Goal: Task Accomplishment & Management: Manage account settings

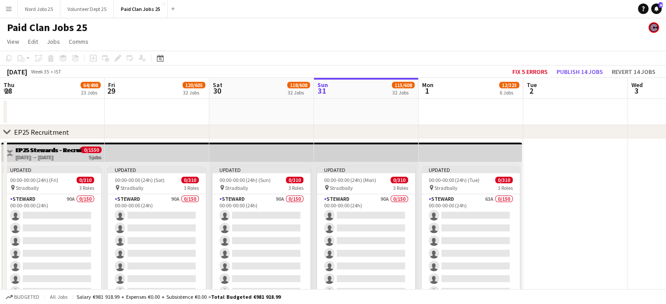
click at [9, 9] on app-icon "Menu" at bounding box center [8, 8] width 7 height 7
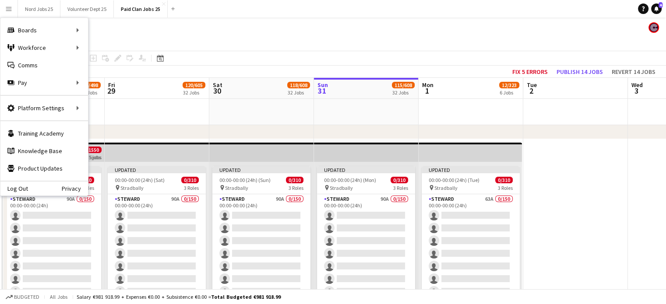
scroll to position [0, 182]
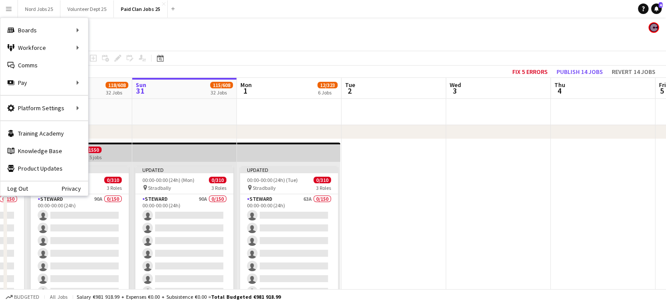
click at [114, 29] on div "Paid Clan Jobs 25" at bounding box center [333, 26] width 666 height 17
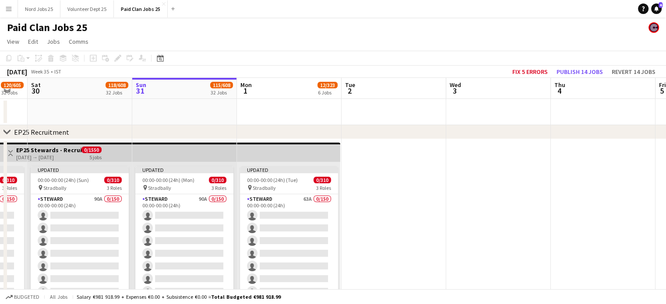
click at [8, 11] on app-icon "Menu" at bounding box center [8, 8] width 7 height 7
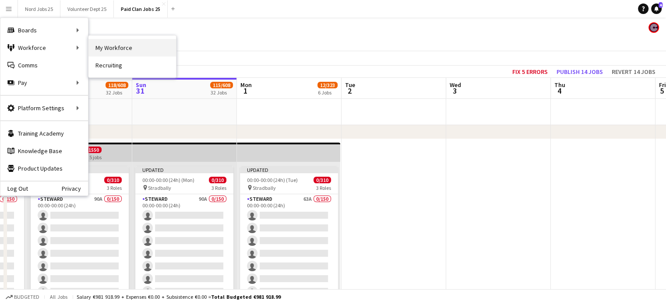
click at [108, 52] on link "My Workforce" at bounding box center [132, 48] width 88 height 18
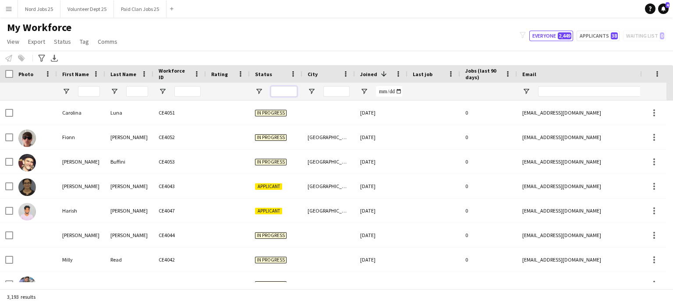
click at [285, 91] on input "Status Filter Input" at bounding box center [284, 91] width 26 height 11
type input "*********"
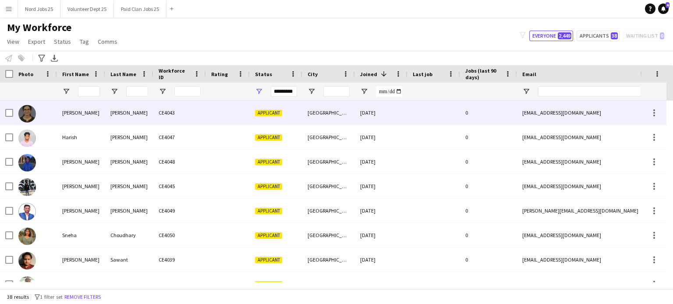
click at [215, 115] on div at bounding box center [228, 113] width 44 height 24
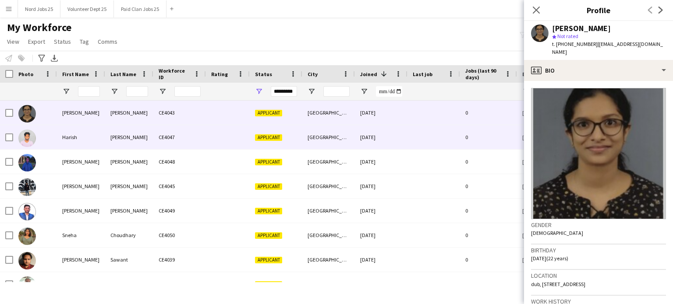
click at [187, 128] on div "CE4047" at bounding box center [179, 137] width 53 height 24
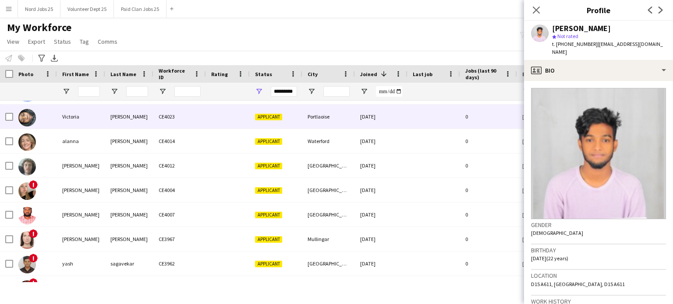
scroll to position [265, 0]
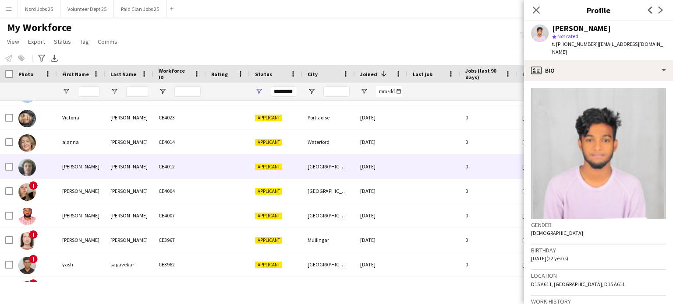
click at [166, 170] on div "CE4012" at bounding box center [179, 167] width 53 height 24
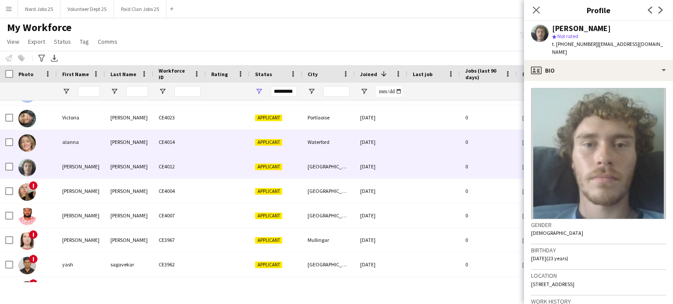
scroll to position [231, 0]
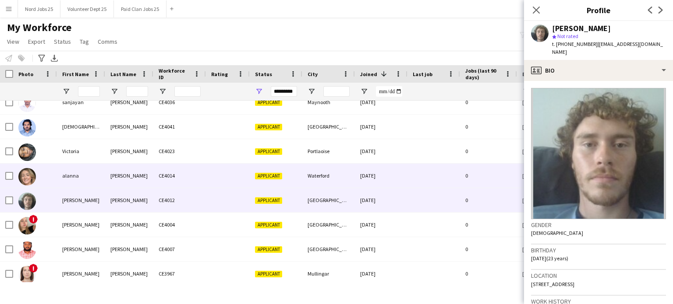
click at [154, 173] on div "CE4014" at bounding box center [179, 176] width 53 height 24
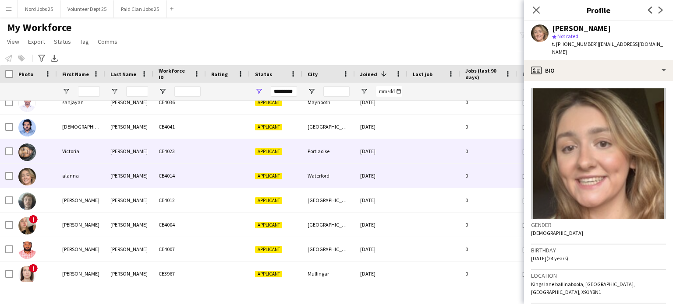
click at [159, 158] on div "CE4023" at bounding box center [179, 151] width 53 height 24
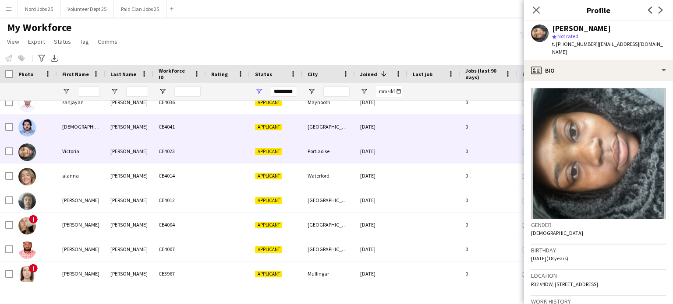
scroll to position [208, 0]
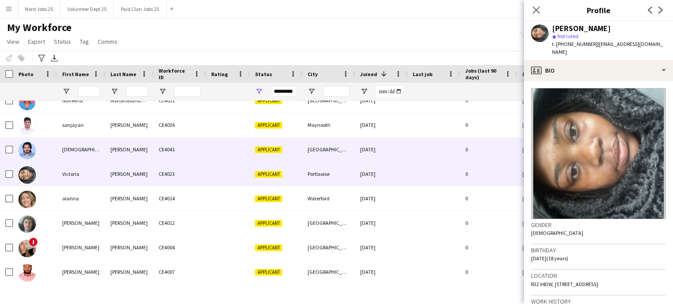
click at [146, 157] on div "[PERSON_NAME]" at bounding box center [129, 150] width 48 height 24
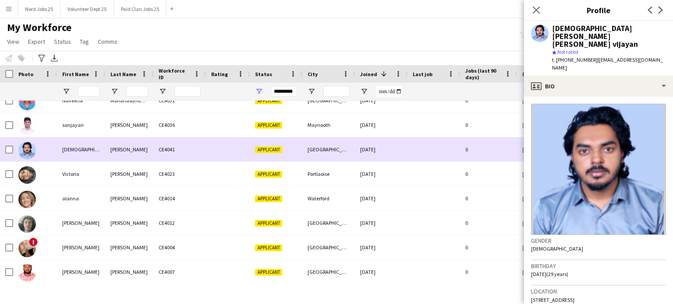
scroll to position [175, 0]
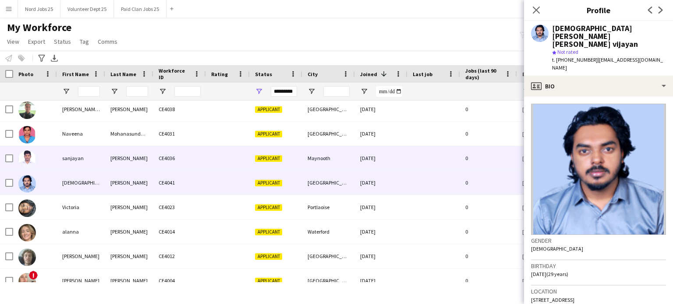
click at [132, 160] on div "[PERSON_NAME]" at bounding box center [129, 158] width 48 height 24
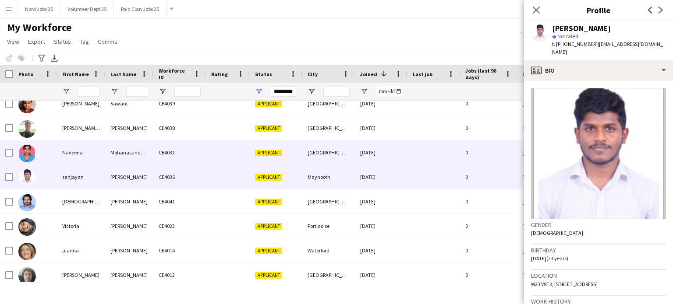
scroll to position [156, 0]
click at [119, 159] on div "Mohanasundararajan" at bounding box center [129, 153] width 48 height 24
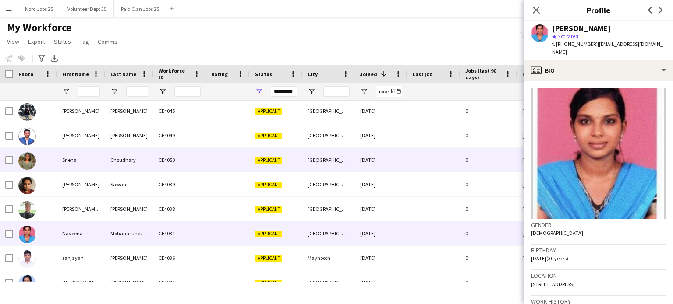
scroll to position [74, 0]
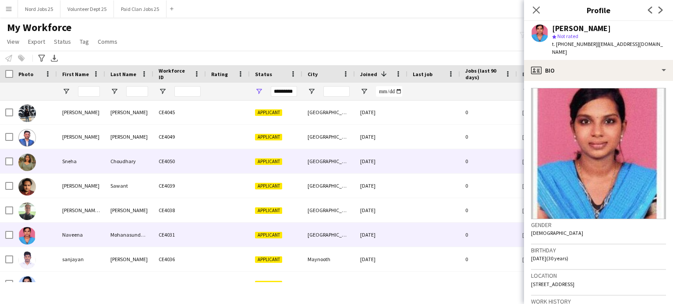
click at [113, 167] on div "Choudhary" at bounding box center [129, 161] width 48 height 24
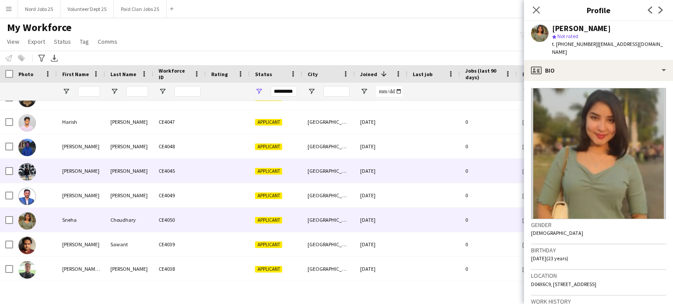
scroll to position [0, 0]
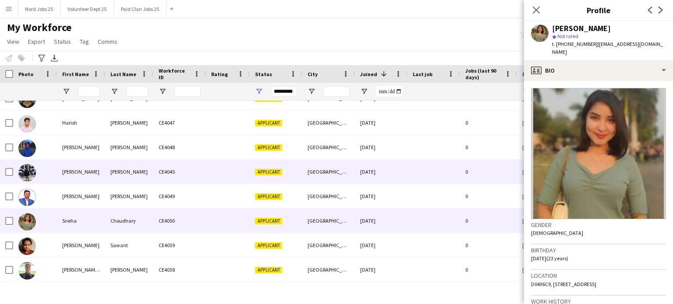
click at [132, 166] on div "[PERSON_NAME]" at bounding box center [129, 172] width 48 height 24
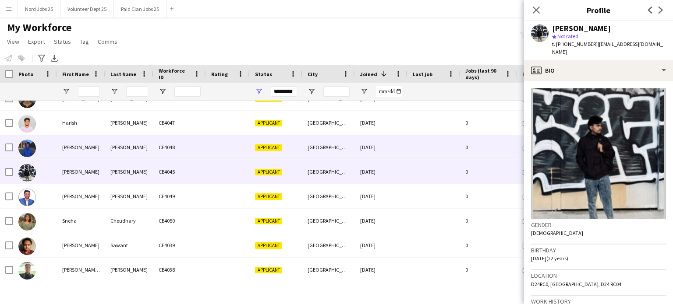
click at [154, 151] on div "CE4048" at bounding box center [179, 147] width 53 height 24
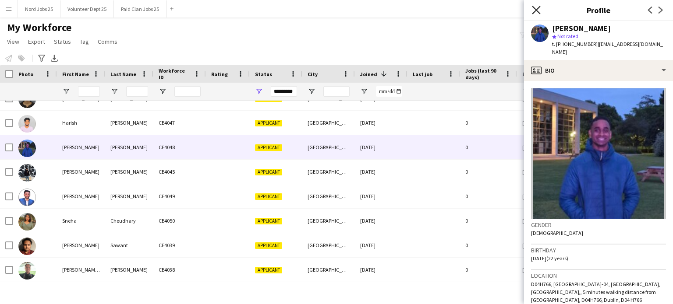
click at [538, 10] on icon "Close pop-in" at bounding box center [536, 10] width 8 height 8
